Goal: Navigation & Orientation: Find specific page/section

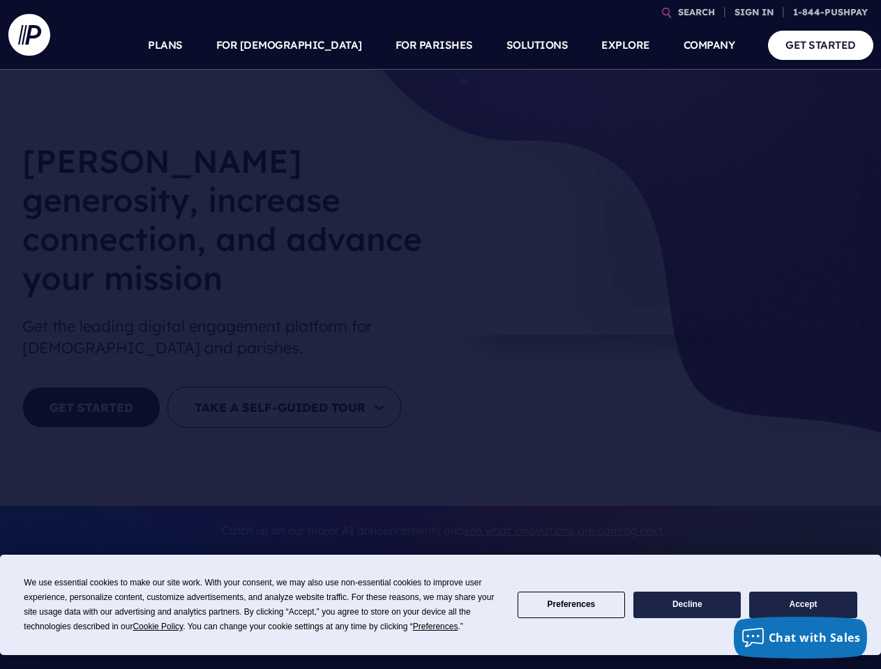
click at [440, 335] on section at bounding box center [440, 334] width 881 height 669
click at [160, 627] on span "Cookie Policy" at bounding box center [157, 627] width 50 height 10
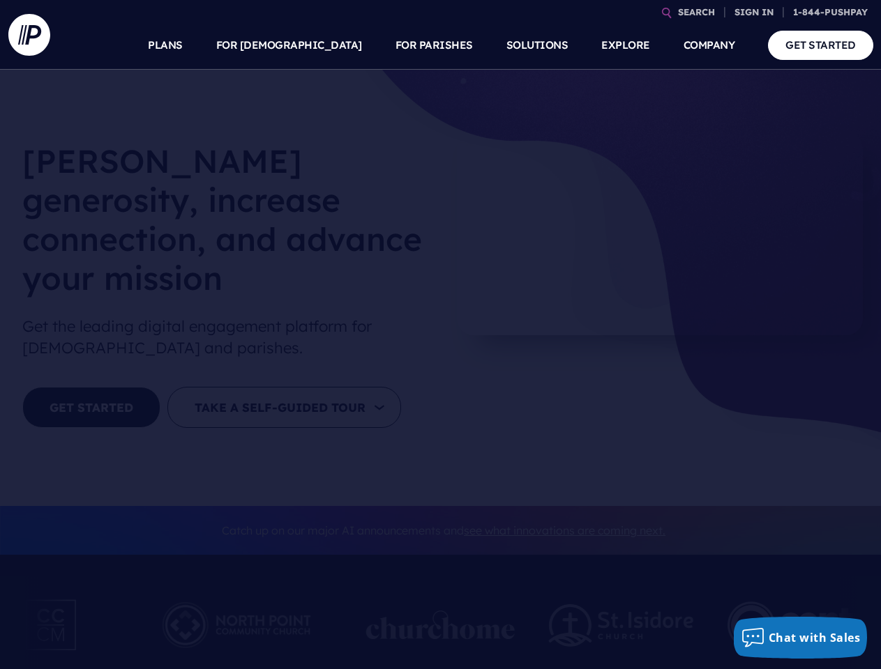
click at [437, 627] on div at bounding box center [440, 631] width 149 height 77
click at [571, 605] on img at bounding box center [621, 626] width 145 height 43
click at [687, 605] on img at bounding box center [621, 626] width 145 height 43
click at [803, 605] on img at bounding box center [810, 625] width 167 height 77
click at [696, 12] on link "SEARCH" at bounding box center [696, 12] width 48 height 24
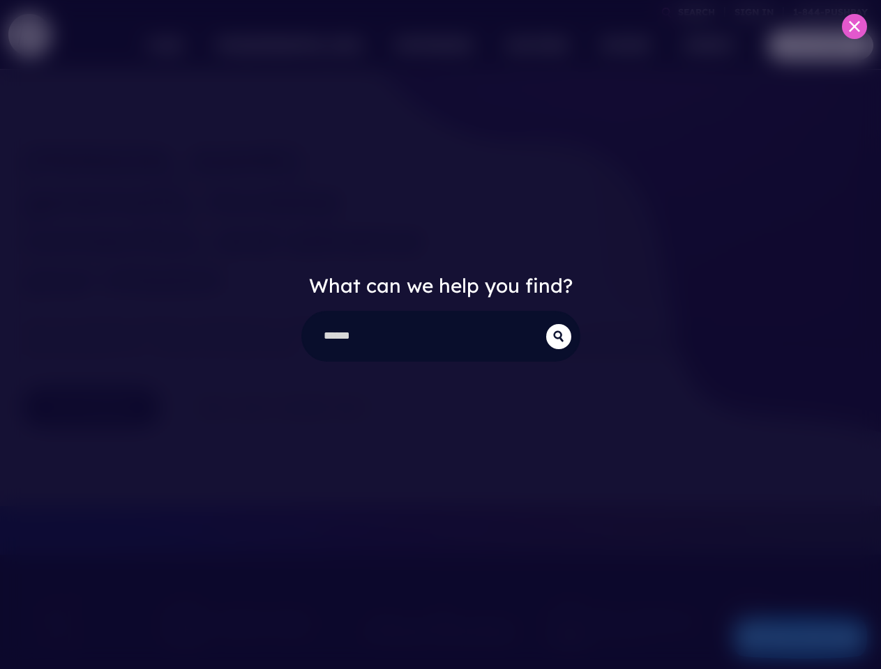
click at [754, 12] on div "What can we help you find?" at bounding box center [440, 334] width 881 height 669
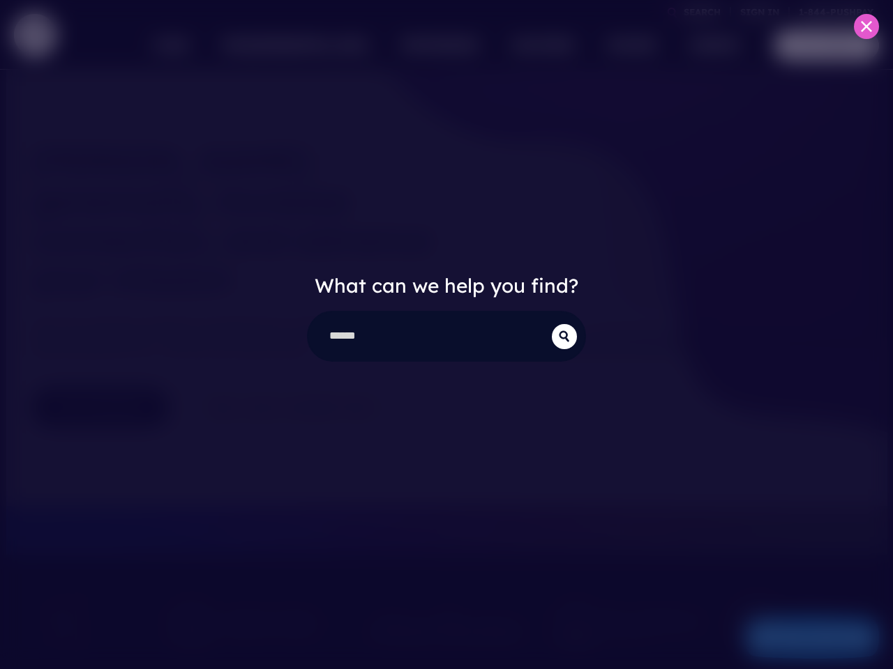
click at [322, 45] on div "What can we help you find?" at bounding box center [446, 334] width 893 height 669
click at [434, 45] on div "What can we help you find?" at bounding box center [446, 334] width 893 height 669
